Goal: Complete application form

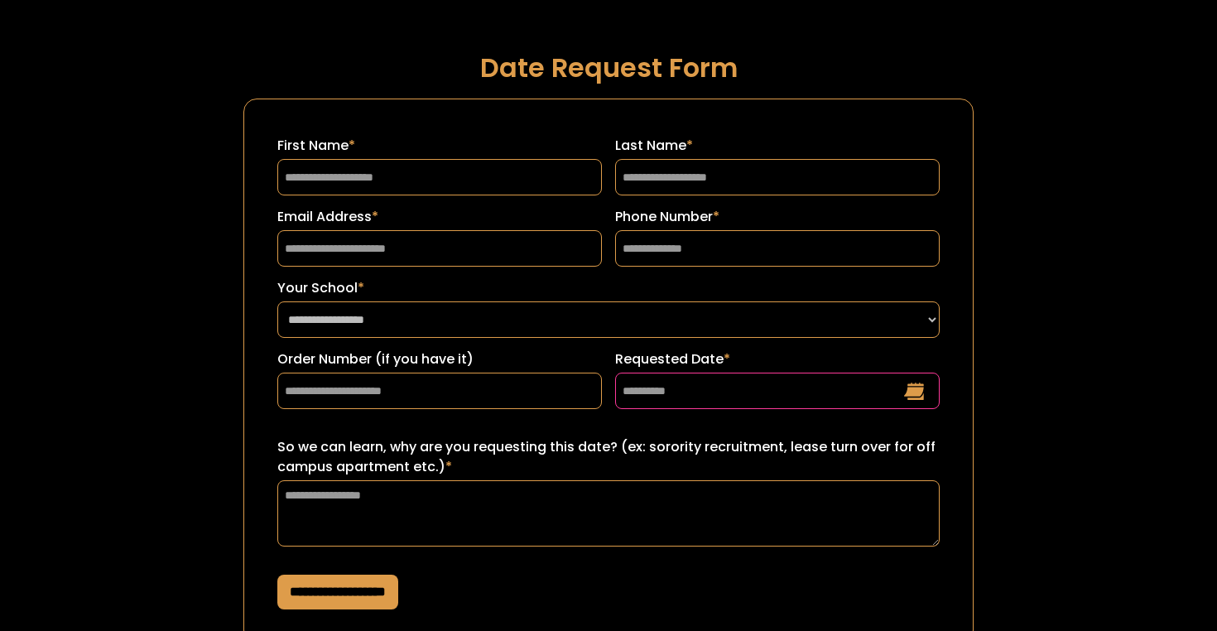
click at [903, 396] on input "Requested Date *" at bounding box center [777, 391] width 325 height 36
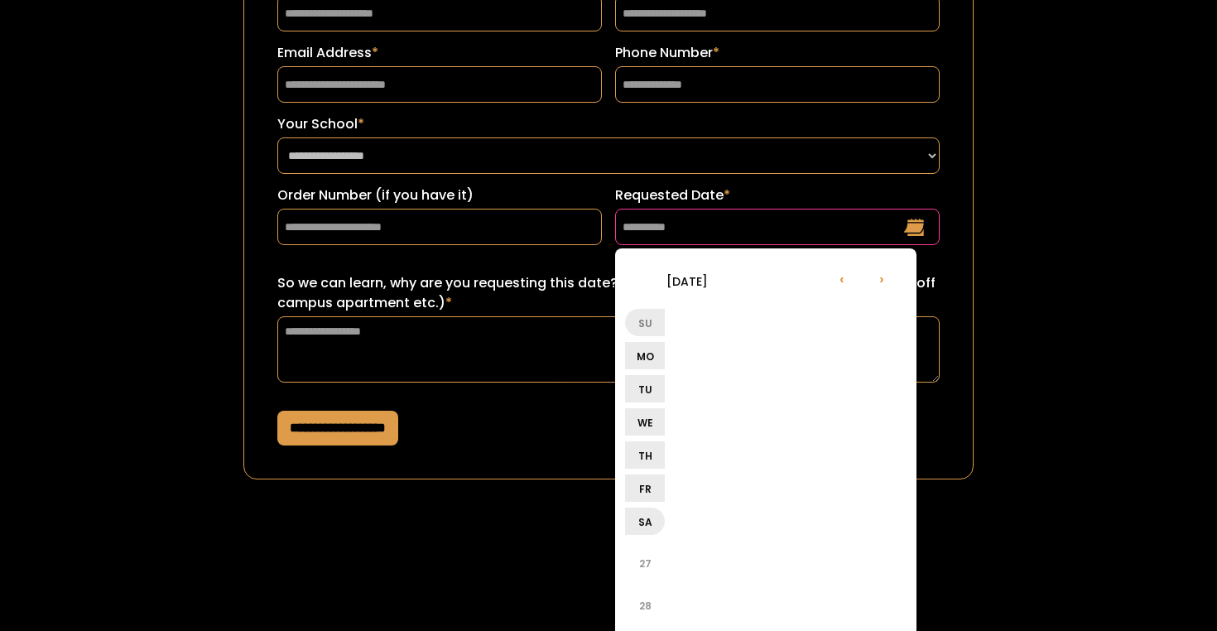
scroll to position [164, 0]
click at [647, 525] on li "Sa" at bounding box center [645, 520] width 40 height 27
click at [647, 566] on li "27" at bounding box center [645, 563] width 40 height 40
click at [646, 600] on li "30" at bounding box center [645, 605] width 40 height 40
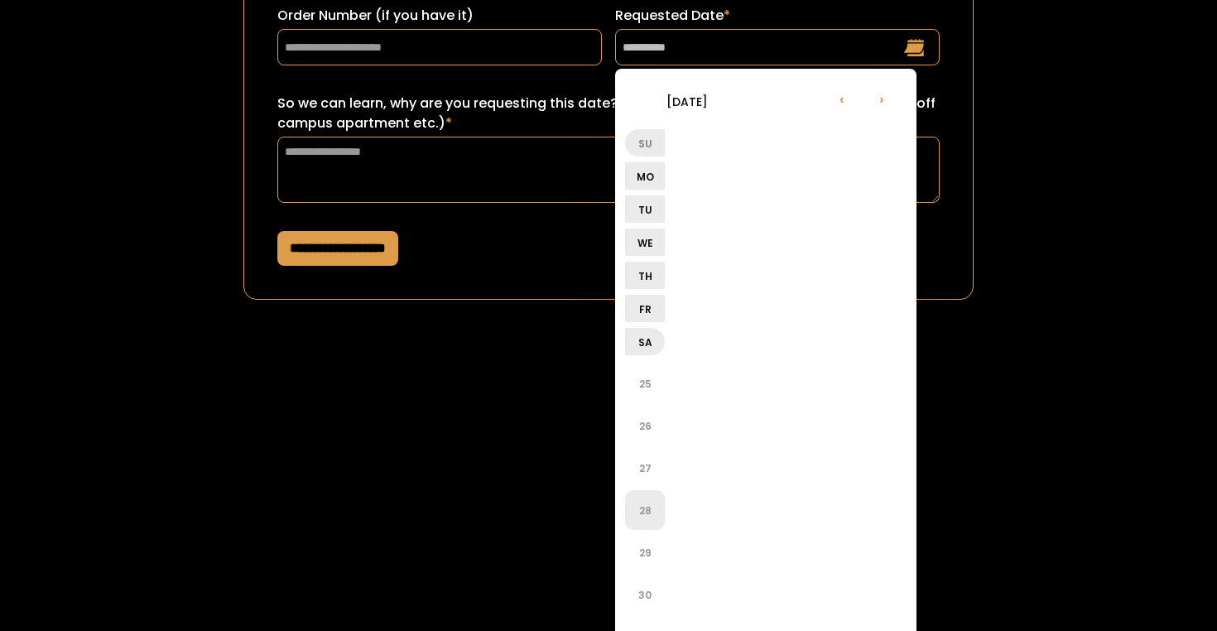
scroll to position [349, 0]
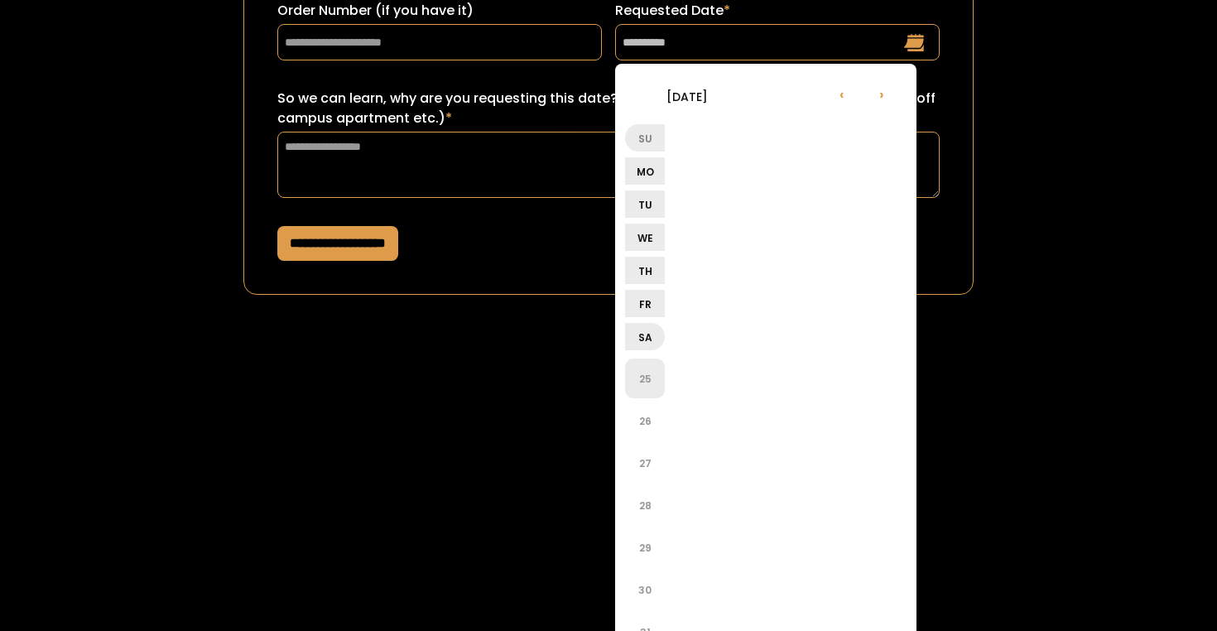
click at [657, 385] on li "25" at bounding box center [645, 378] width 40 height 40
click at [886, 98] on li "›" at bounding box center [882, 94] width 40 height 40
click at [650, 370] on li "27" at bounding box center [645, 378] width 40 height 40
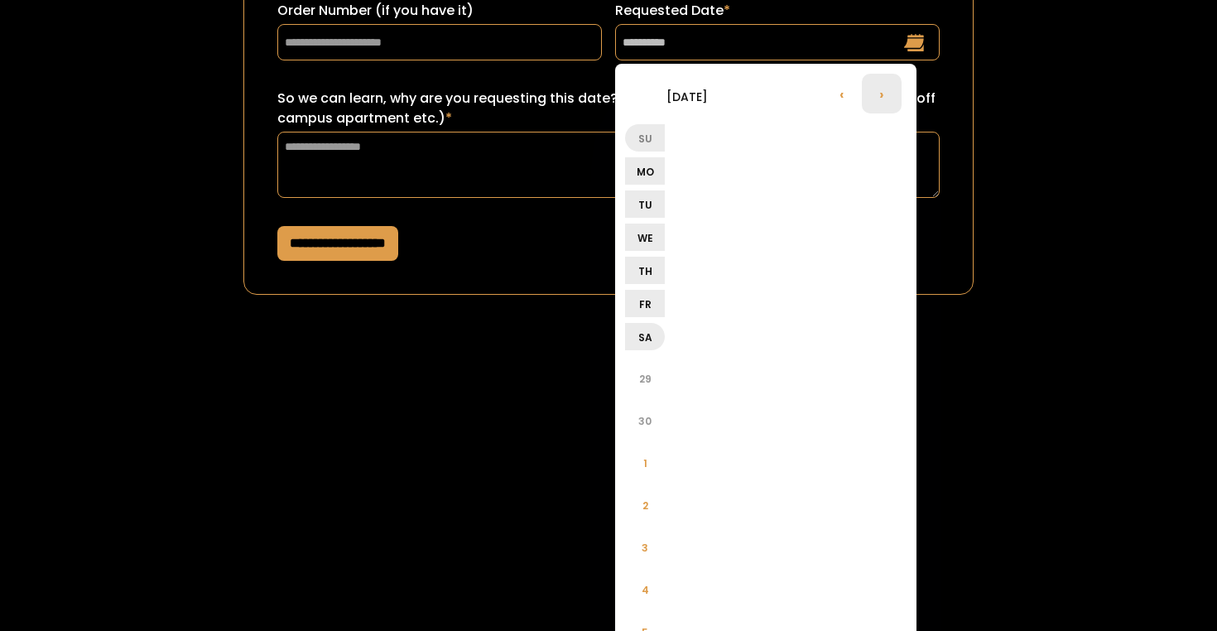
click at [884, 102] on li "›" at bounding box center [882, 94] width 40 height 40
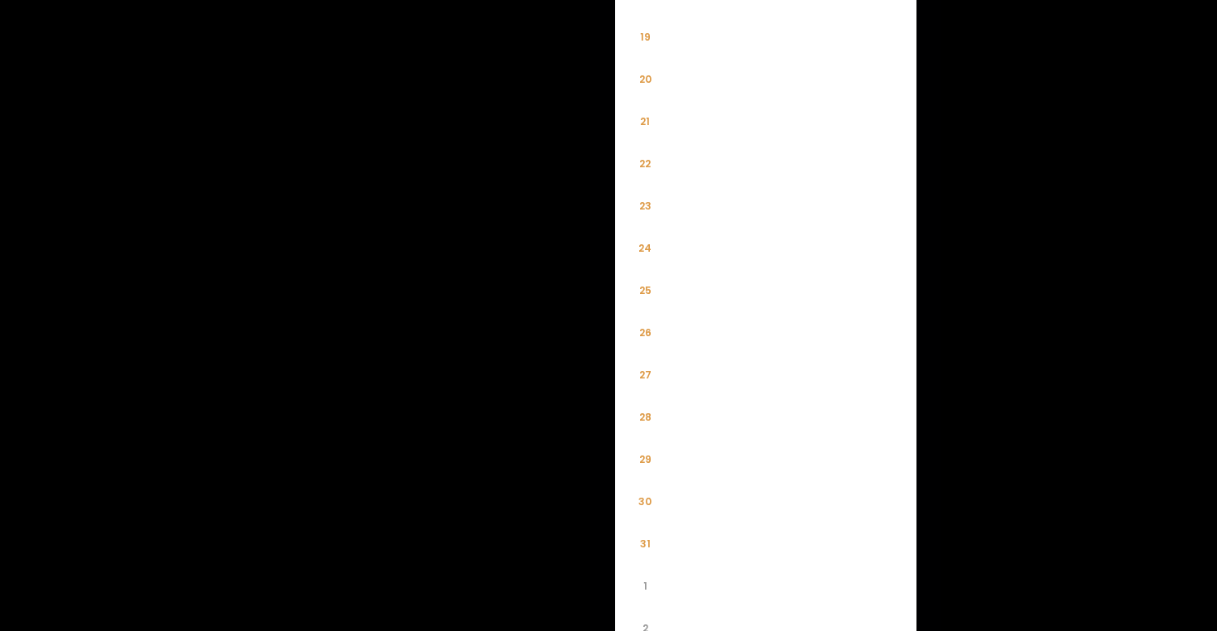
scroll to position [1655, 0]
click at [647, 92] on li "20" at bounding box center [645, 85] width 40 height 40
type input "**********"
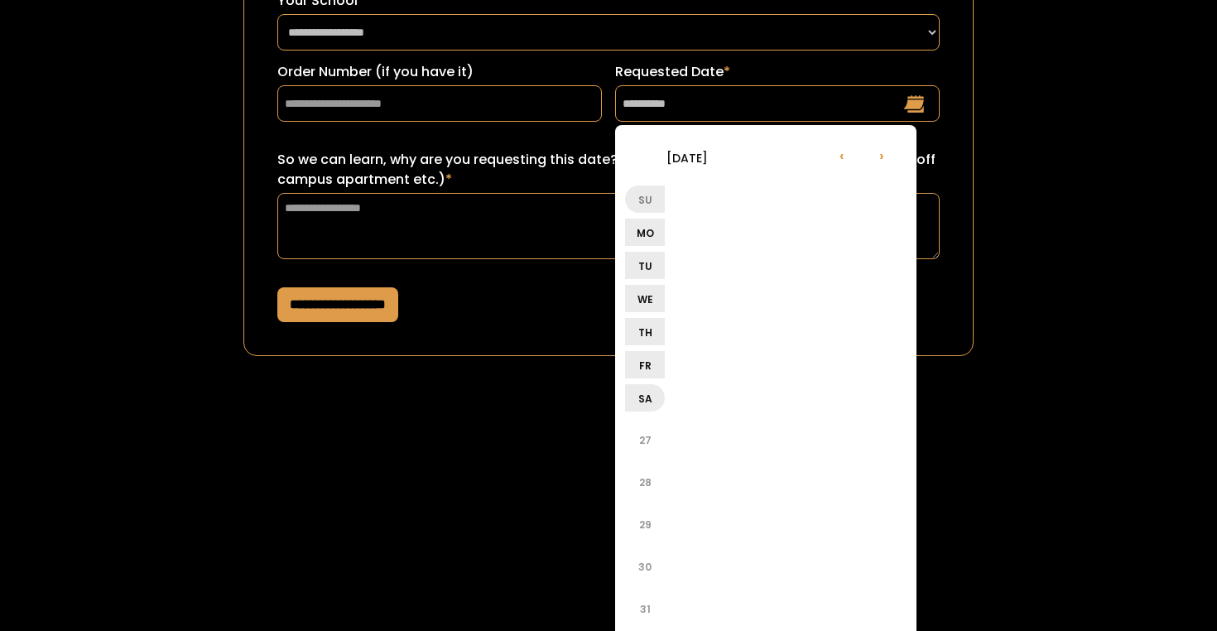
click at [976, 169] on div "**********" at bounding box center [608, 67] width 1095 height 709
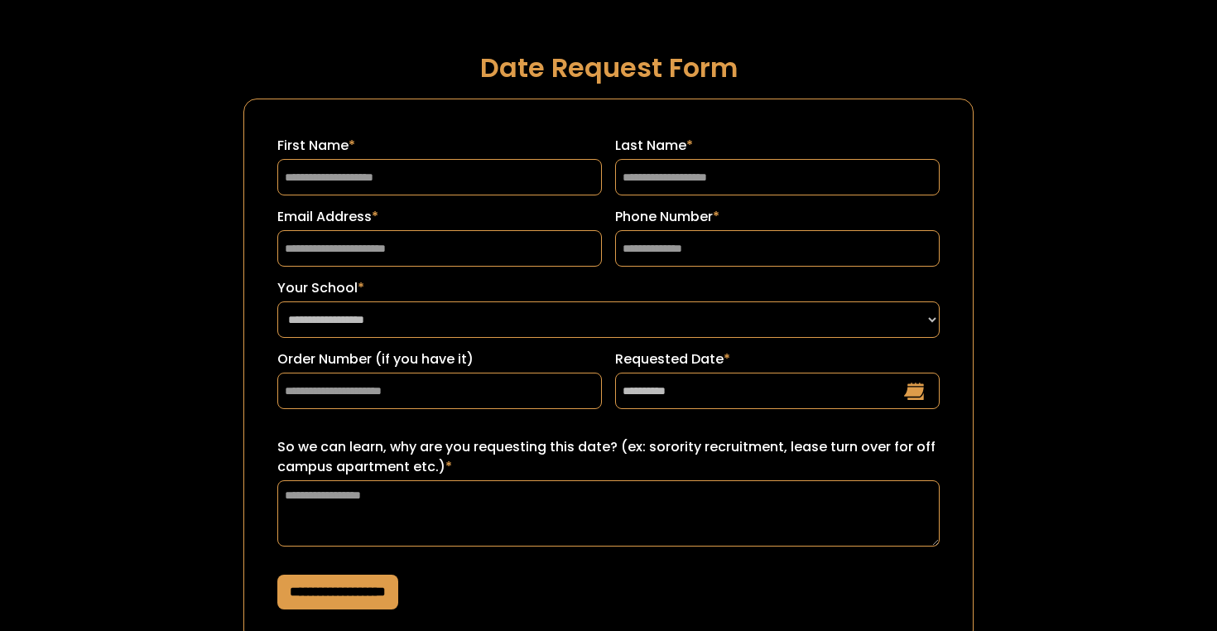
scroll to position [0, 0]
